Goal: Transaction & Acquisition: Purchase product/service

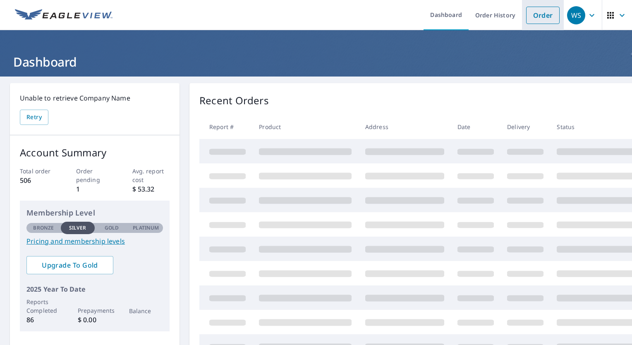
click at [543, 14] on link "Order" at bounding box center [543, 15] width 34 height 17
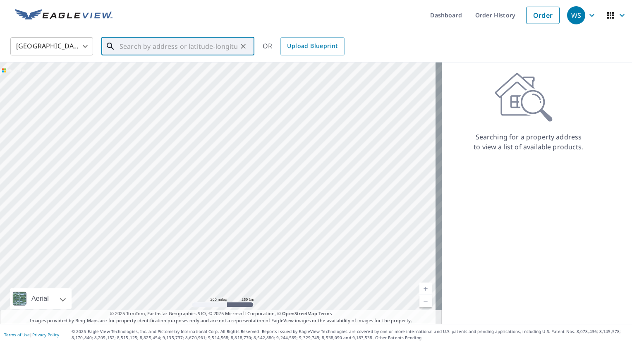
click at [171, 47] on input "text" at bounding box center [179, 46] width 118 height 23
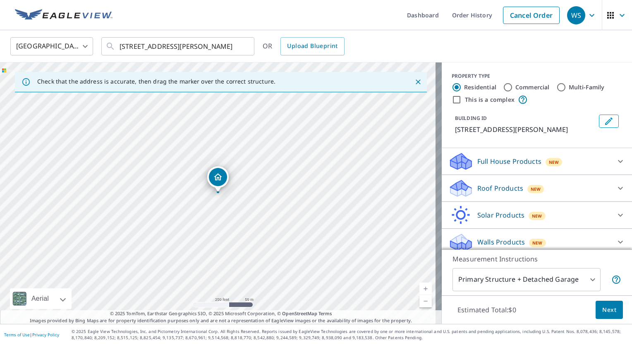
click at [421, 282] on div "[STREET_ADDRESS][PERSON_NAME][PERSON_NAME]" at bounding box center [221, 193] width 442 height 262
click at [420, 287] on link "Current Level 17, Zoom In" at bounding box center [426, 289] width 12 height 12
click at [420, 287] on link "Current Level 18, Zoom In" at bounding box center [426, 289] width 12 height 12
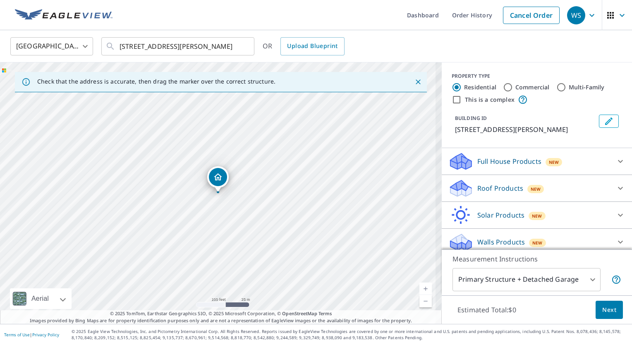
click at [420, 287] on link "Current Level 18, Zoom In" at bounding box center [426, 289] width 12 height 12
click at [420, 287] on link "Current Level 19, Zoom In Disabled" at bounding box center [426, 289] width 12 height 12
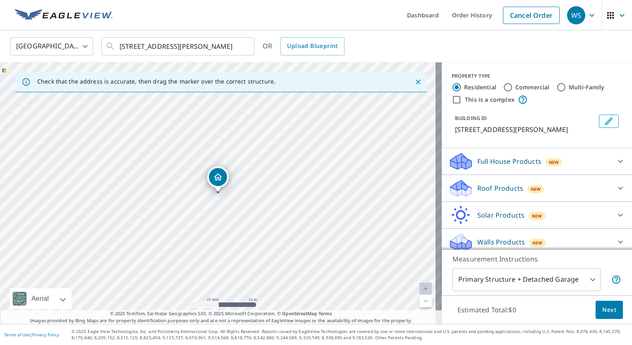
click at [420, 287] on link "Current Level 20, Zoom In Disabled" at bounding box center [426, 289] width 12 height 12
drag, startPoint x: 219, startPoint y: 175, endPoint x: 266, endPoint y: 130, distance: 64.4
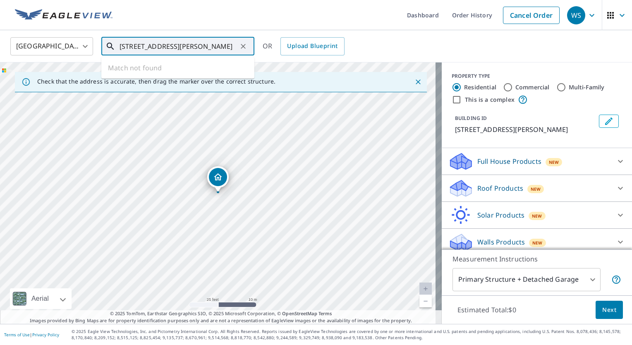
click at [175, 48] on input "[STREET_ADDRESS][PERSON_NAME]" at bounding box center [179, 46] width 118 height 23
click at [173, 48] on input "[STREET_ADDRESS][PERSON_NAME]" at bounding box center [179, 46] width 118 height 23
click at [218, 43] on input "[STREET_ADDRESS][PERSON_NAME]" at bounding box center [179, 46] width 118 height 23
type input "[STREET_ADDRESS][PERSON_NAME]"
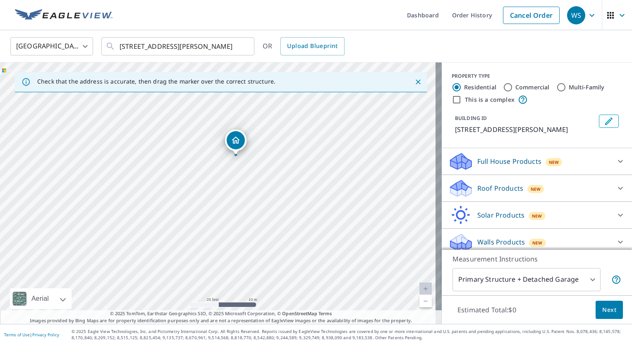
drag, startPoint x: 222, startPoint y: 182, endPoint x: 240, endPoint y: 143, distance: 43.3
